Goal: Transaction & Acquisition: Download file/media

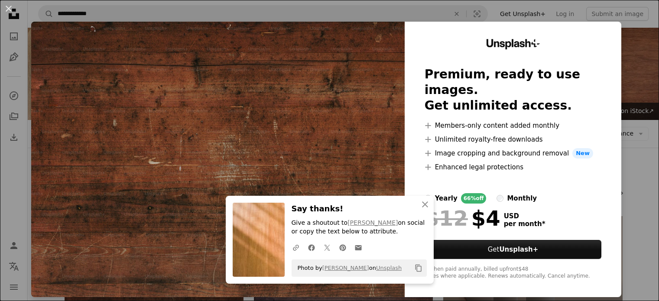
scroll to position [194, 0]
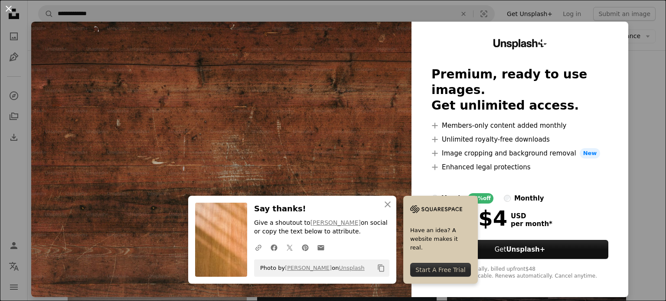
click at [8, 6] on button "An X shape" at bounding box center [8, 8] width 10 height 10
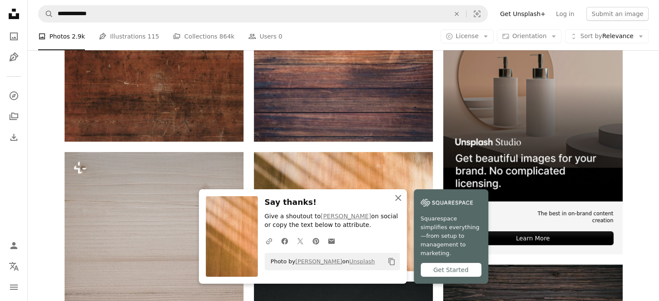
click at [395, 201] on icon "button" at bounding box center [398, 198] width 6 height 6
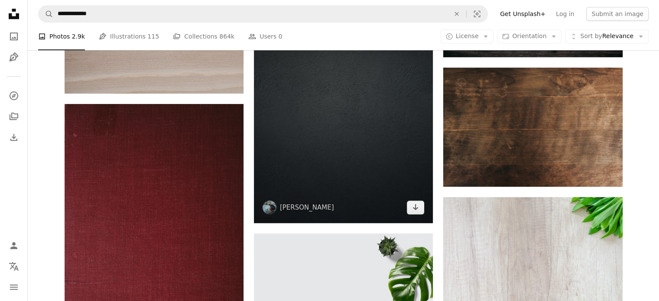
scroll to position [529, 0]
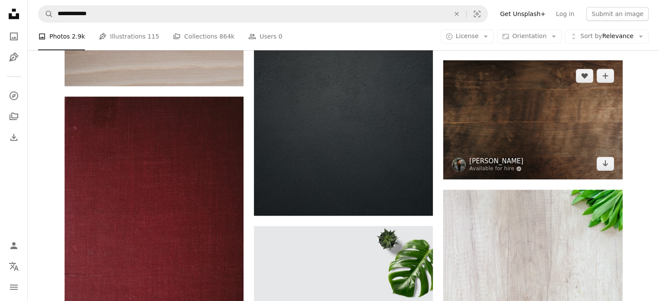
click at [510, 164] on link "[PERSON_NAME]" at bounding box center [496, 161] width 54 height 9
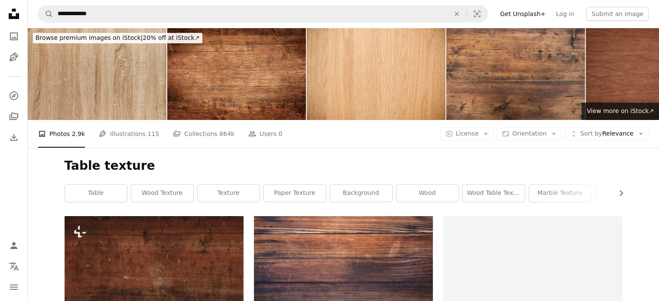
scroll to position [529, 0]
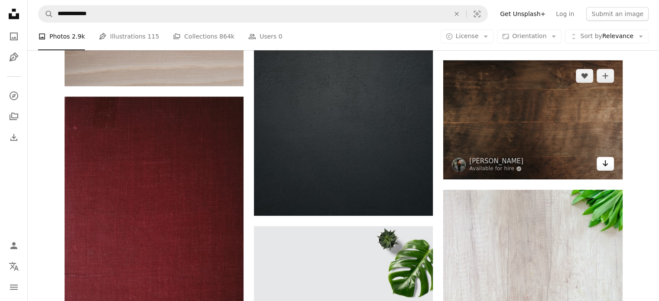
click at [605, 164] on icon "Arrow pointing down" at bounding box center [605, 163] width 7 height 10
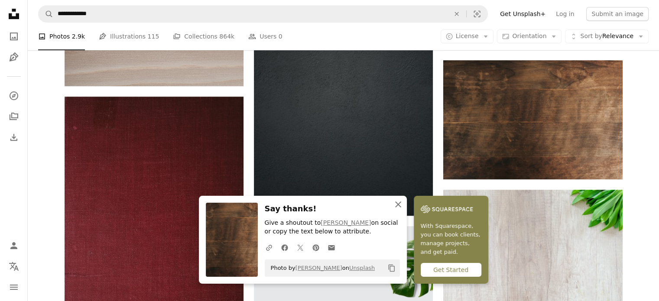
click at [399, 206] on icon "An X shape" at bounding box center [398, 204] width 10 height 10
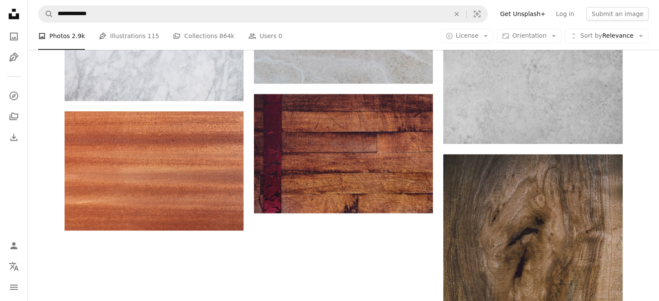
scroll to position [1087, 0]
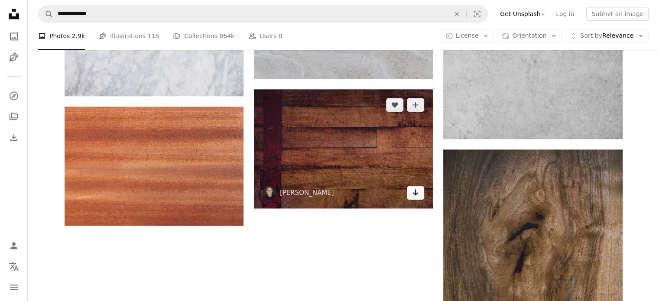
click at [414, 197] on icon "Arrow pointing down" at bounding box center [415, 192] width 7 height 10
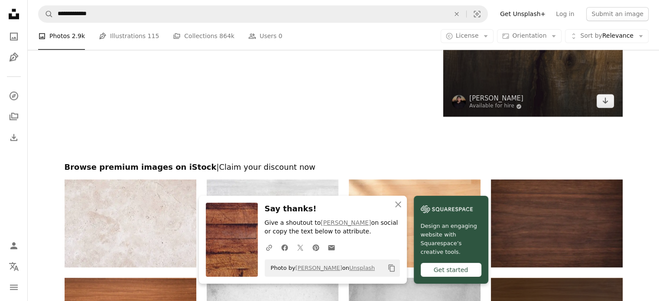
scroll to position [1389, 0]
click at [607, 107] on link "Arrow pointing down" at bounding box center [605, 101] width 17 height 14
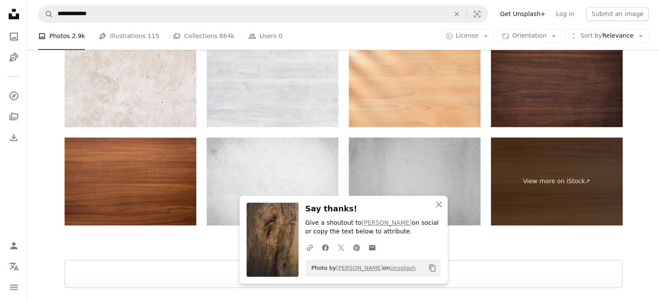
scroll to position [1529, 0]
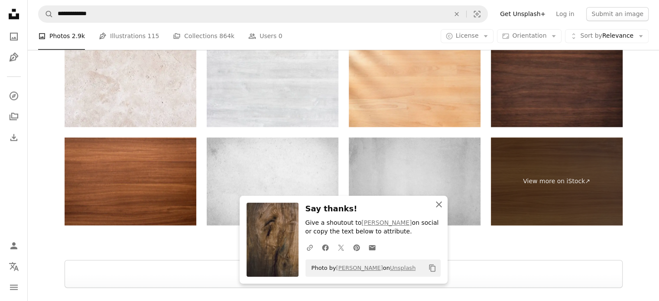
click at [440, 201] on icon "An X shape" at bounding box center [439, 204] width 10 height 10
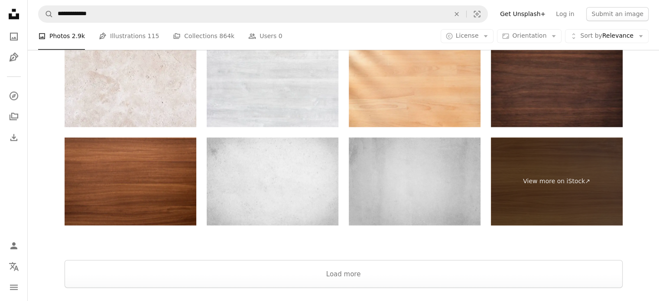
scroll to position [1615, 0]
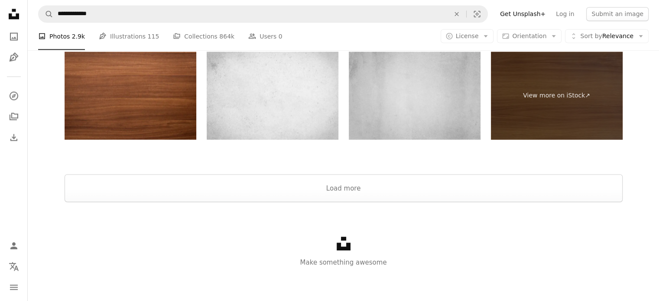
click at [145, 132] on img at bounding box center [131, 96] width 132 height 88
